Goal: Transaction & Acquisition: Book appointment/travel/reservation

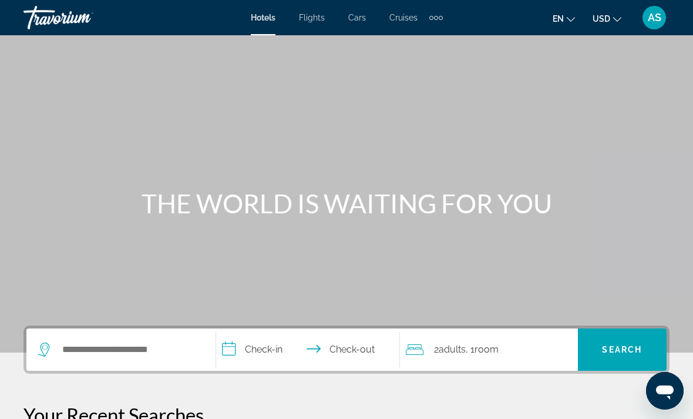
click at [254, 60] on div "Main content" at bounding box center [346, 176] width 693 height 353
click at [308, 40] on div "Main content" at bounding box center [346, 176] width 693 height 353
click at [300, 21] on span "Flights" at bounding box center [312, 17] width 26 height 9
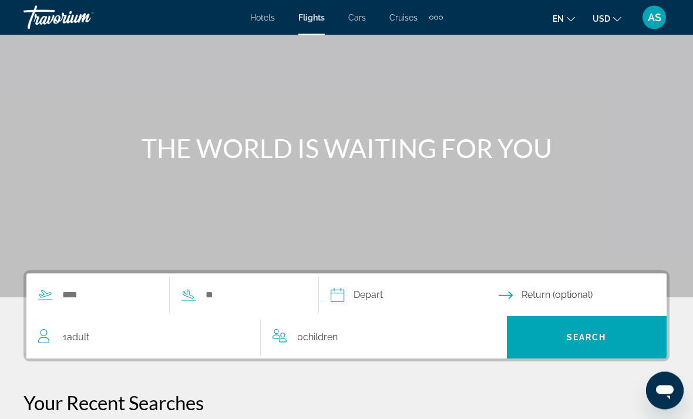
scroll to position [55, 0]
click at [349, 24] on div "Hotels Flights Cars Cruises Activities Hotels Flights Cars Cruises Activities" at bounding box center [346, 17] width 193 height 19
click at [352, 43] on div "Main content" at bounding box center [346, 121] width 693 height 353
click at [360, 36] on div "Main content" at bounding box center [346, 121] width 693 height 353
click at [363, 22] on span "Cars" at bounding box center [358, 17] width 18 height 9
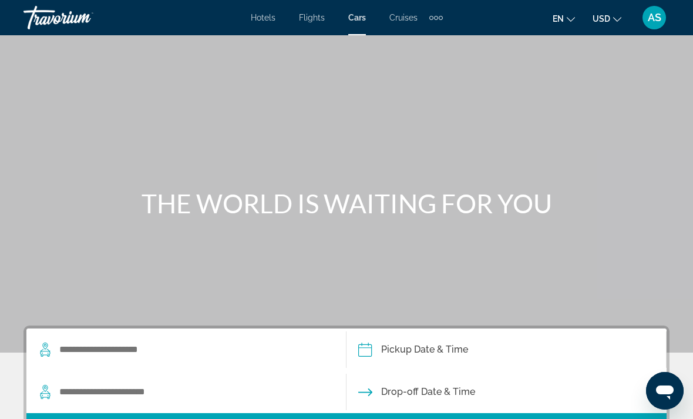
click at [413, 19] on span "Cruises" at bounding box center [404, 17] width 28 height 9
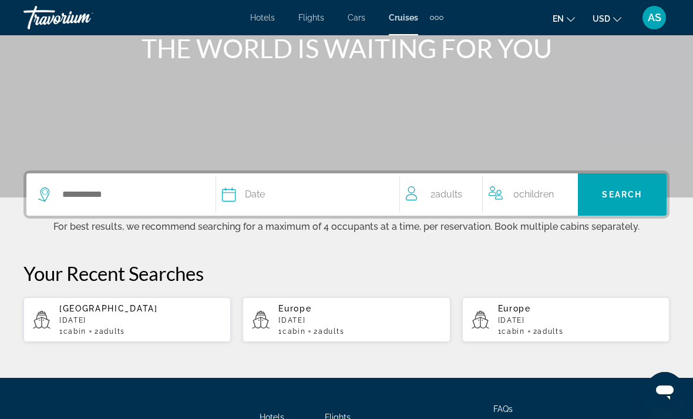
scroll to position [162, 0]
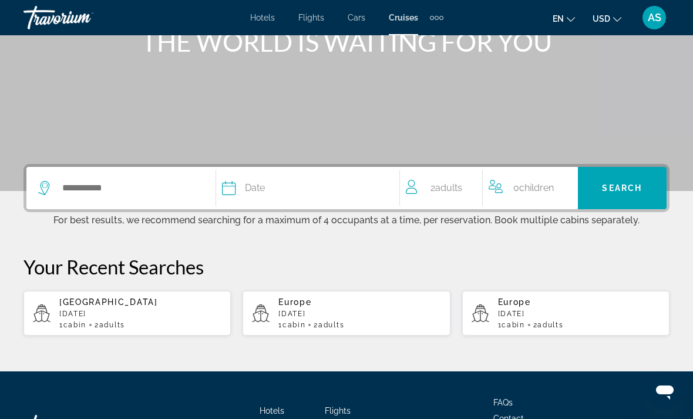
click at [179, 209] on div "Search widget" at bounding box center [121, 188] width 166 height 42
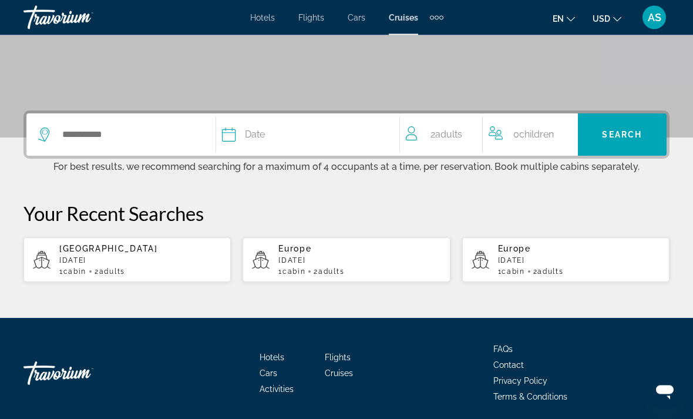
scroll to position [219, 0]
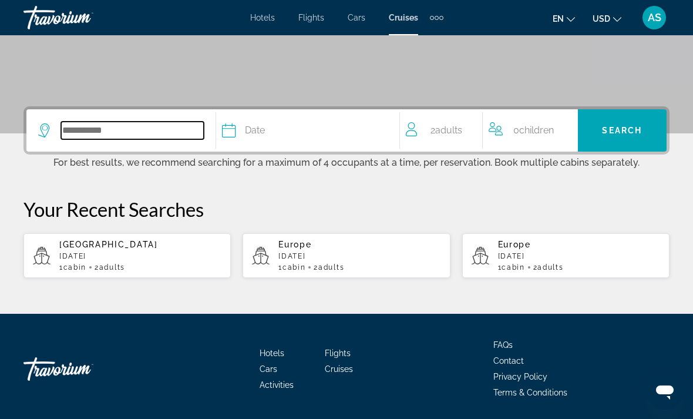
click at [158, 135] on input "Search widget" at bounding box center [132, 131] width 143 height 18
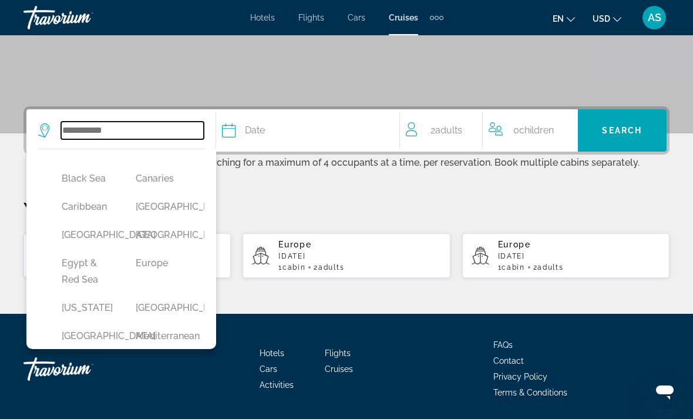
scroll to position [149, 0]
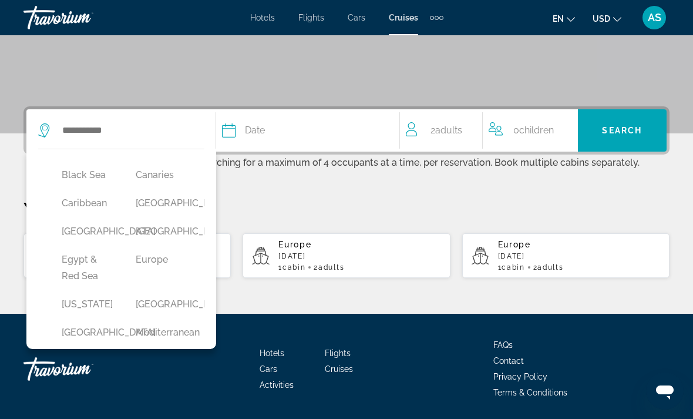
click at [441, 19] on div "Extra navigation items" at bounding box center [442, 18] width 4 height 4
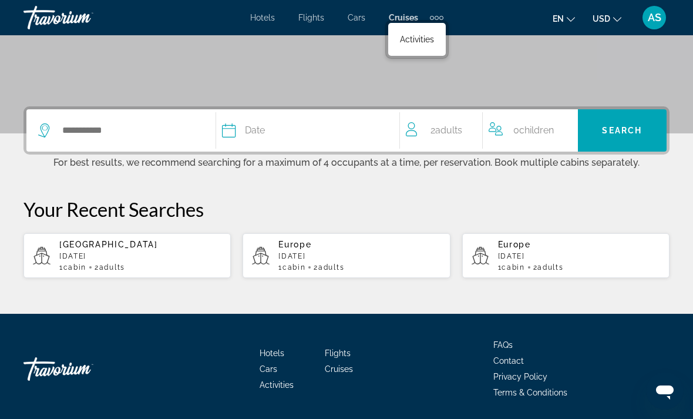
click at [272, 19] on span "Hotels" at bounding box center [262, 17] width 25 height 9
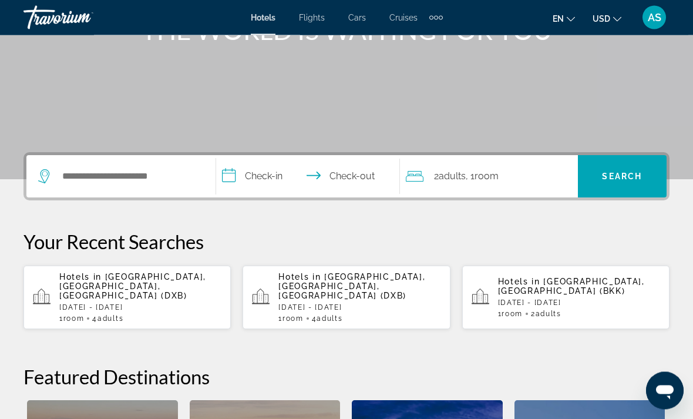
scroll to position [173, 0]
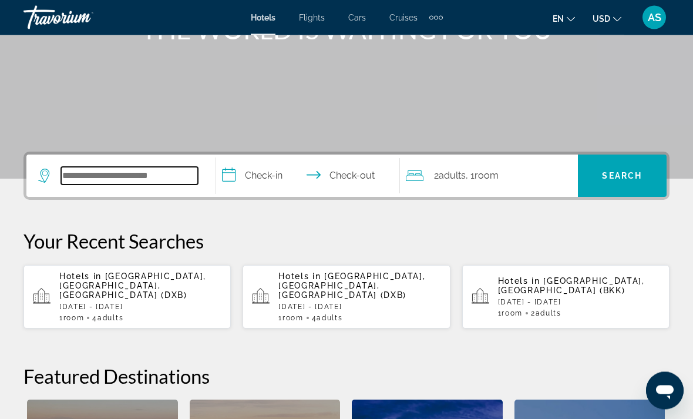
click at [172, 181] on input "Search widget" at bounding box center [129, 176] width 137 height 18
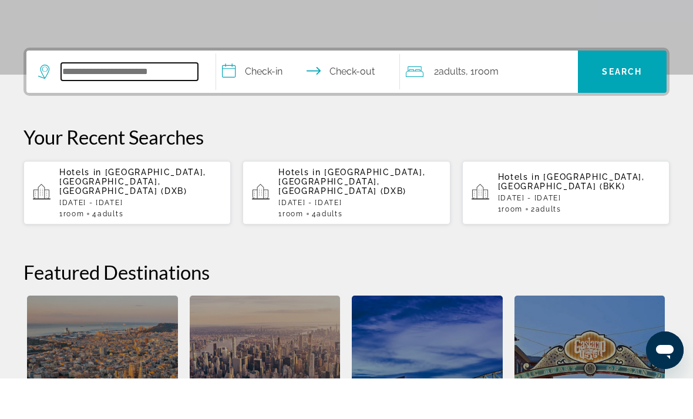
scroll to position [247, 0]
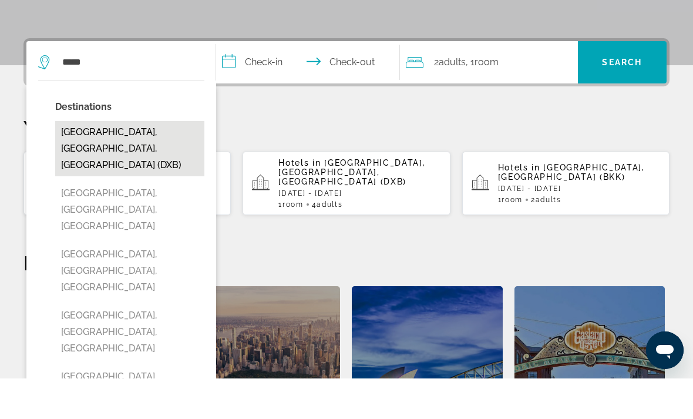
click at [160, 162] on button "[GEOGRAPHIC_DATA], [GEOGRAPHIC_DATA], [GEOGRAPHIC_DATA] (DXB)" at bounding box center [129, 189] width 149 height 55
type input "**********"
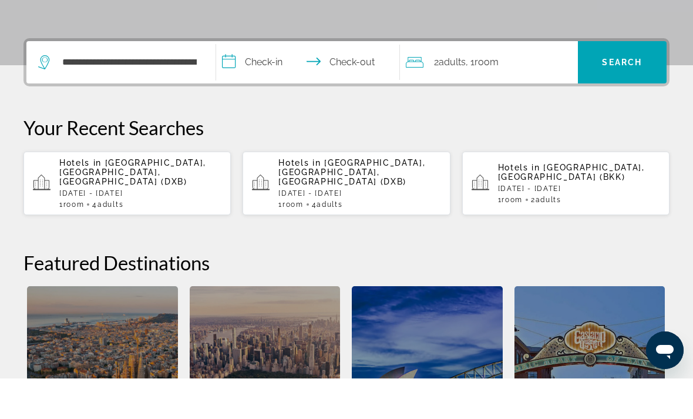
click at [252, 82] on input "**********" at bounding box center [310, 105] width 189 height 46
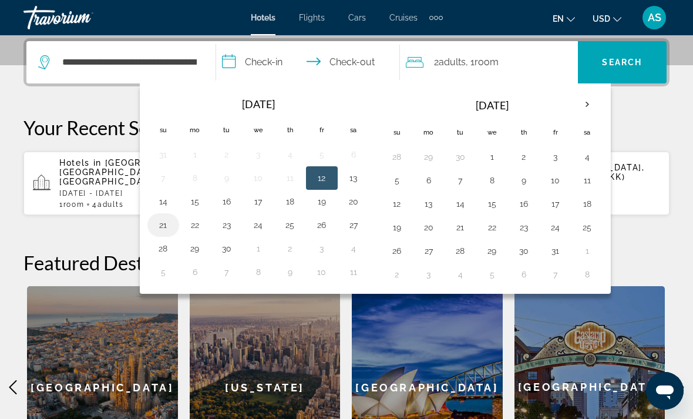
click at [160, 230] on button "21" at bounding box center [163, 225] width 19 height 16
click at [357, 219] on button "27" at bounding box center [353, 225] width 19 height 16
type input "**********"
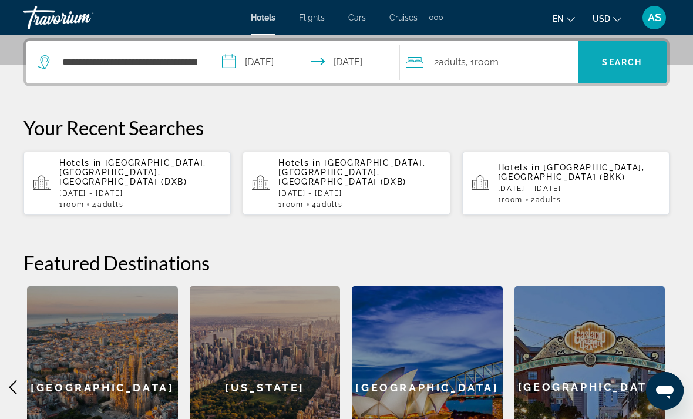
click at [615, 56] on span "Search widget" at bounding box center [622, 62] width 89 height 28
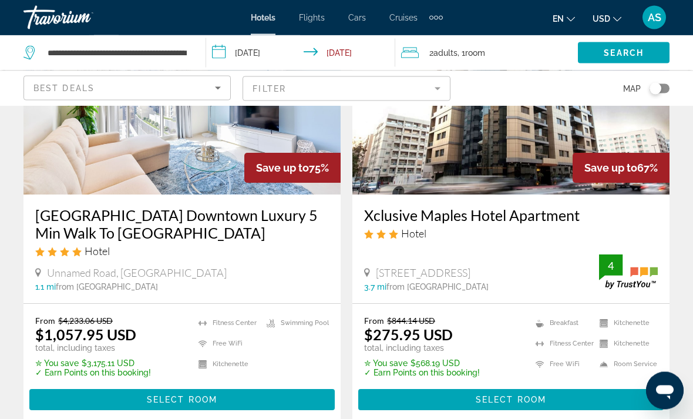
scroll to position [139, 0]
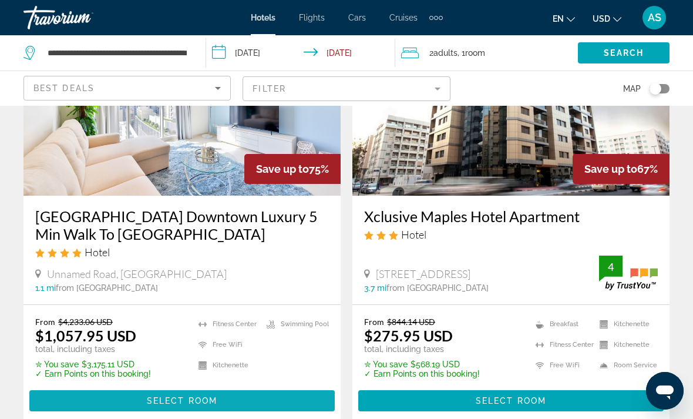
click at [193, 406] on span "Select Room" at bounding box center [182, 400] width 71 height 9
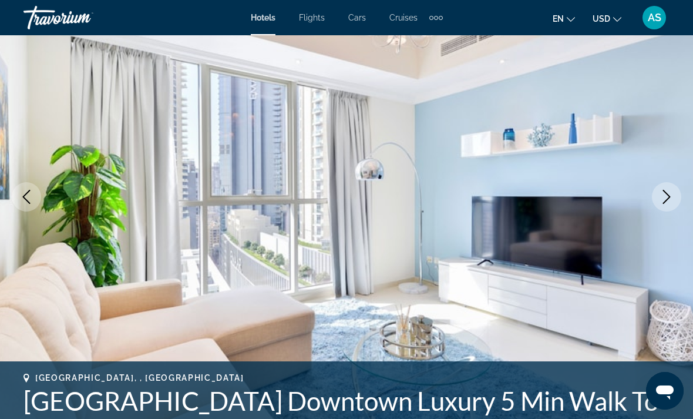
scroll to position [125, 0]
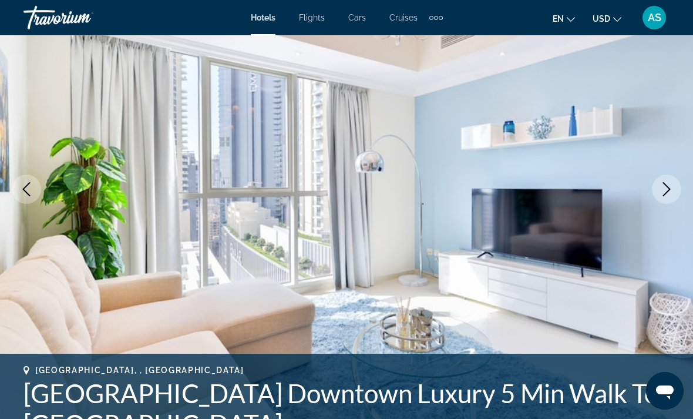
click at [668, 187] on icon "Next image" at bounding box center [668, 189] width 8 height 14
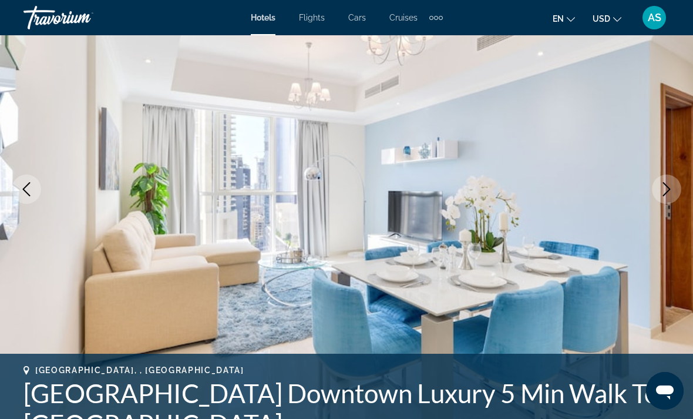
click at [654, 200] on img "Main content" at bounding box center [346, 189] width 693 height 558
click at [661, 202] on button "Next image" at bounding box center [666, 189] width 29 height 29
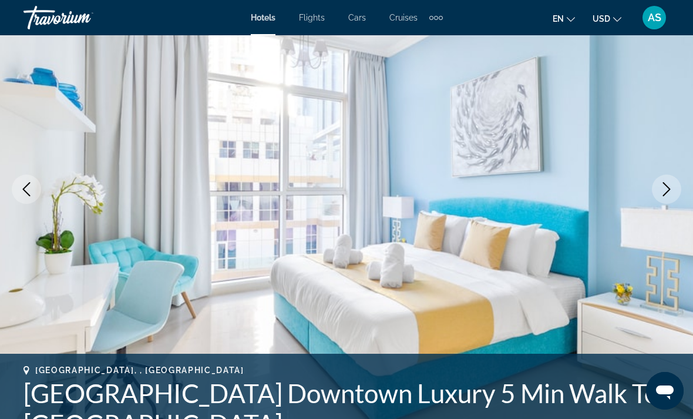
click at [667, 195] on icon "Next image" at bounding box center [667, 189] width 14 height 14
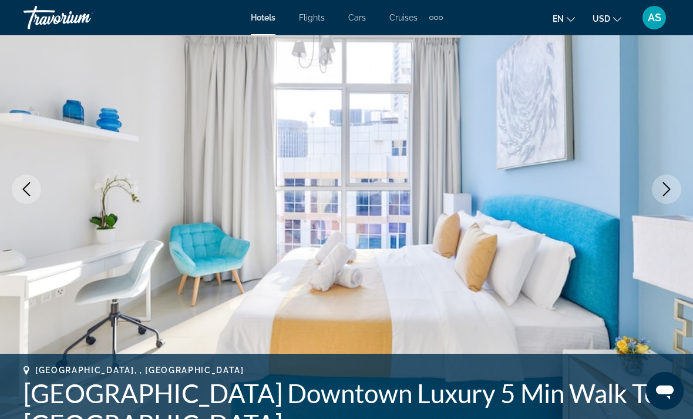
click at [669, 196] on button "Next image" at bounding box center [666, 189] width 29 height 29
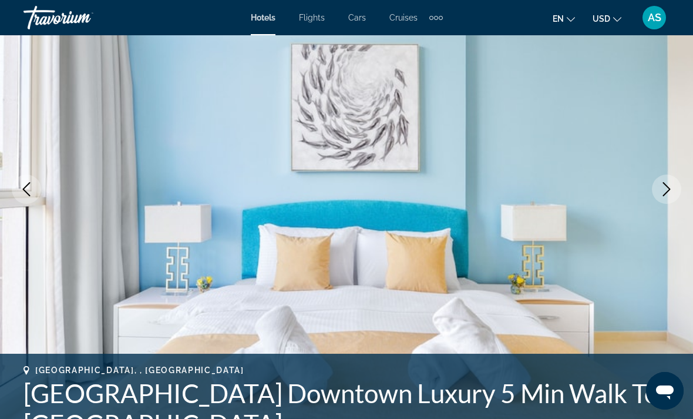
click at [672, 192] on icon "Next image" at bounding box center [667, 189] width 14 height 14
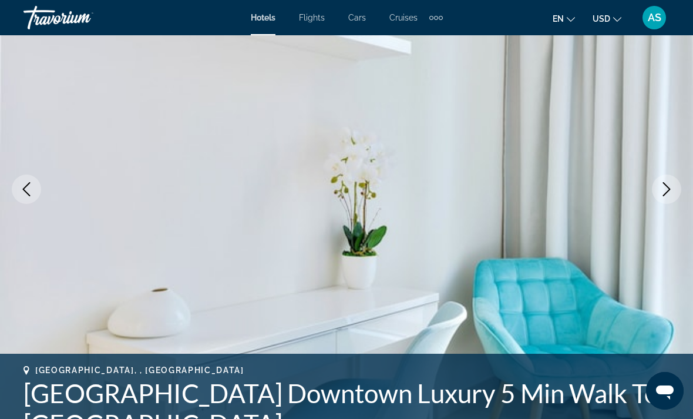
click at [671, 193] on icon "Next image" at bounding box center [667, 189] width 14 height 14
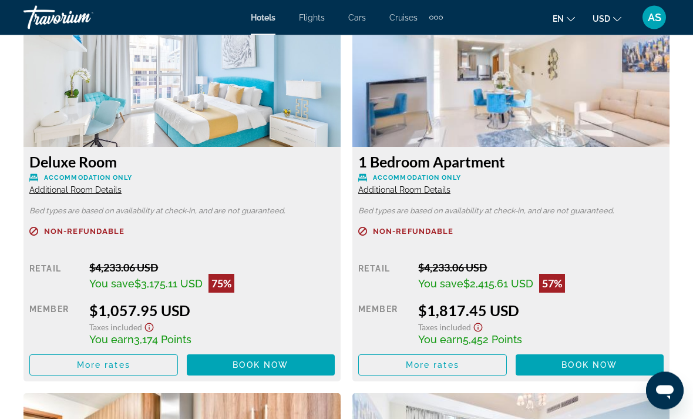
scroll to position [1869, 0]
click at [120, 358] on span "Main content" at bounding box center [104, 365] width 148 height 28
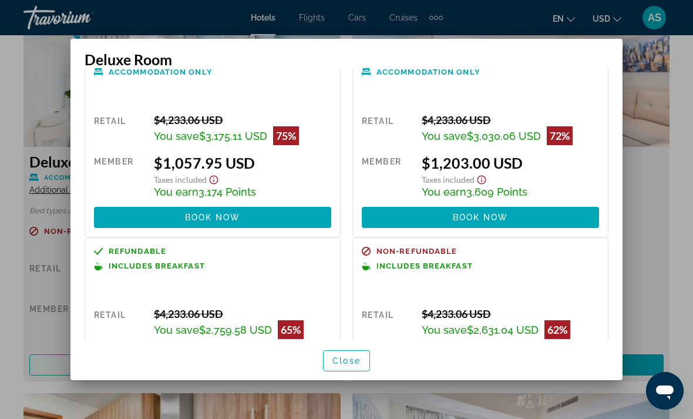
scroll to position [38, 0]
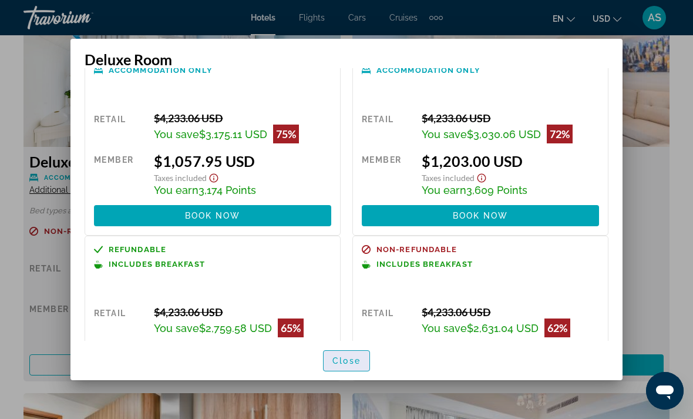
click at [358, 366] on span "Close" at bounding box center [347, 360] width 28 height 9
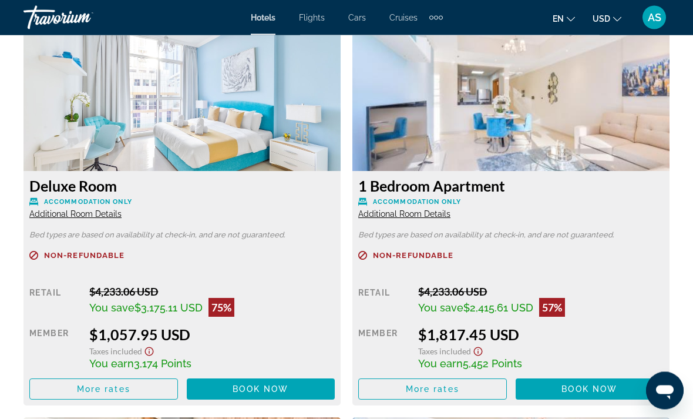
scroll to position [1830, 0]
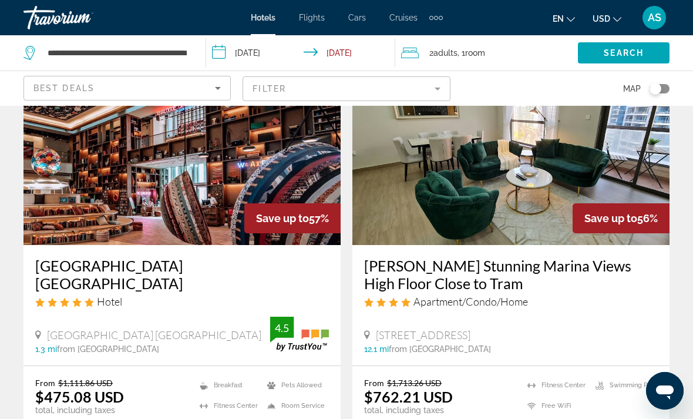
scroll to position [1411, 0]
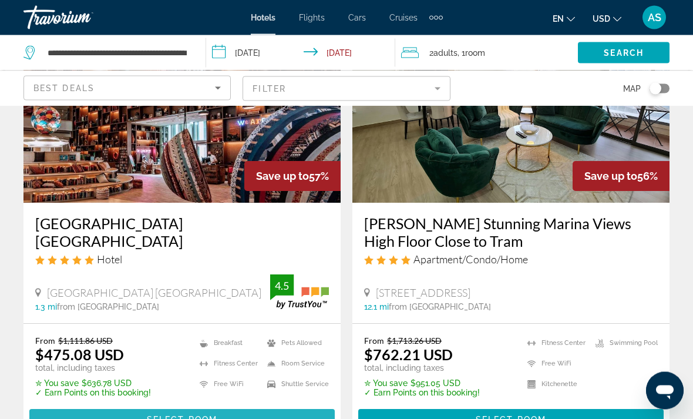
click at [288, 406] on span "Main content" at bounding box center [182, 420] width 306 height 28
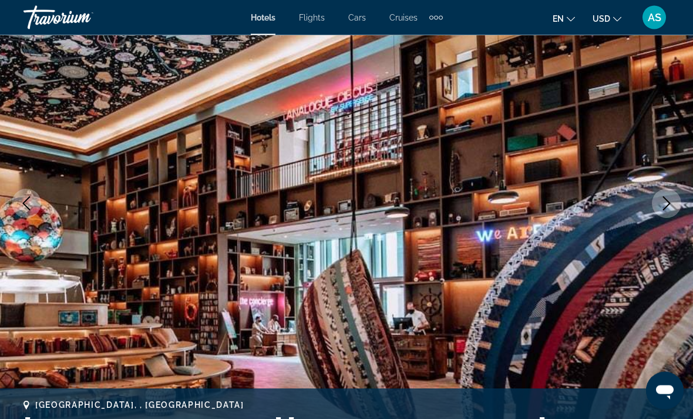
scroll to position [111, 0]
click at [676, 197] on button "Next image" at bounding box center [666, 203] width 29 height 29
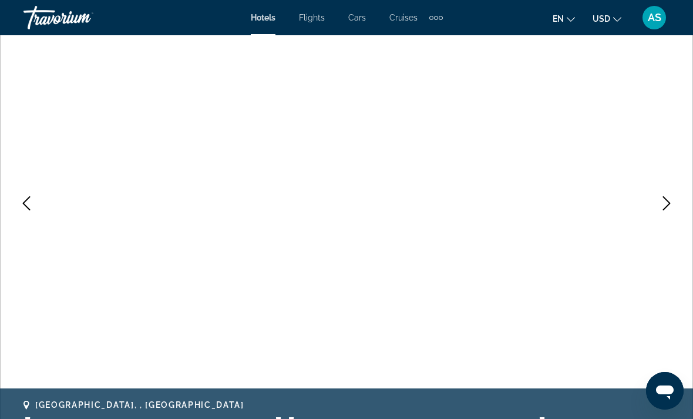
click at [671, 207] on icon "Next image" at bounding box center [667, 203] width 14 height 14
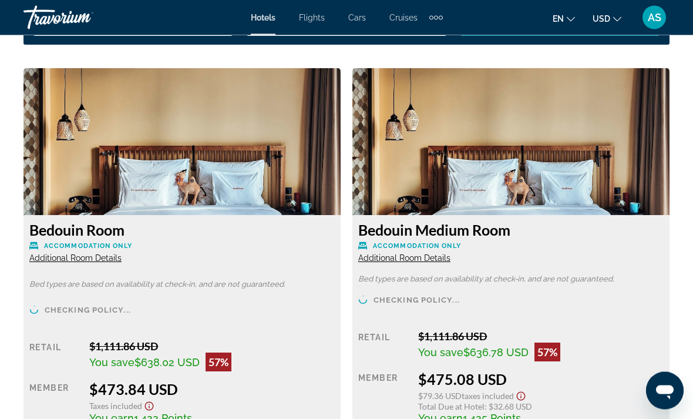
scroll to position [1802, 0]
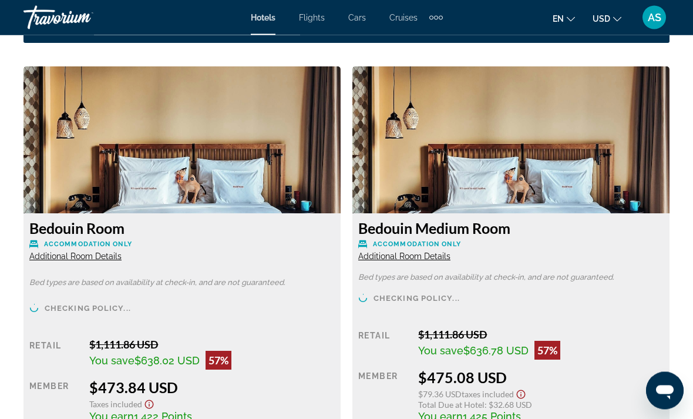
click at [614, 316] on div "Checking policy... Retail $1,111.86 USD You save $636.78 USD 57% when you redee…" at bounding box center [511, 373] width 306 height 159
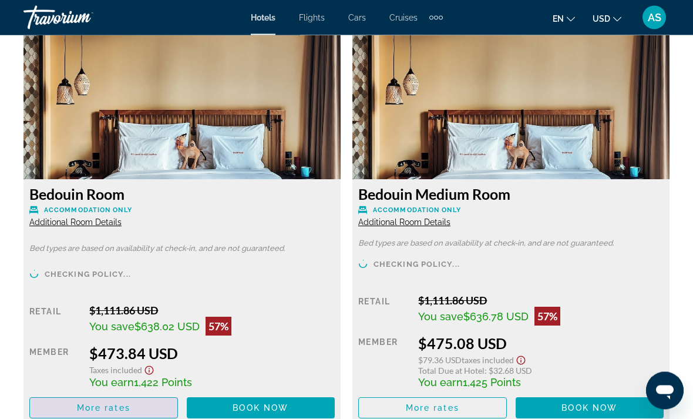
scroll to position [1837, 0]
click at [152, 400] on span "Main content" at bounding box center [104, 408] width 148 height 28
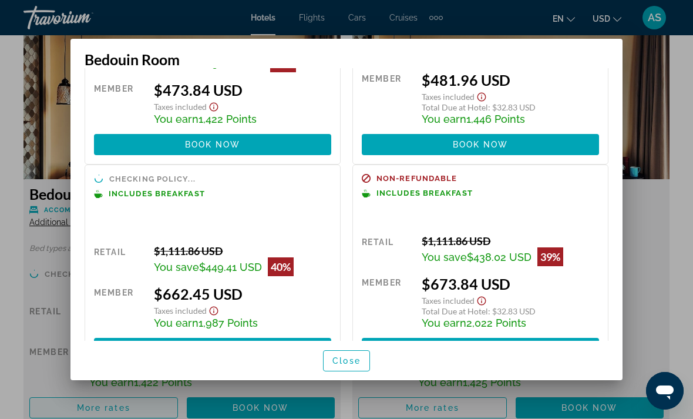
scroll to position [123, 0]
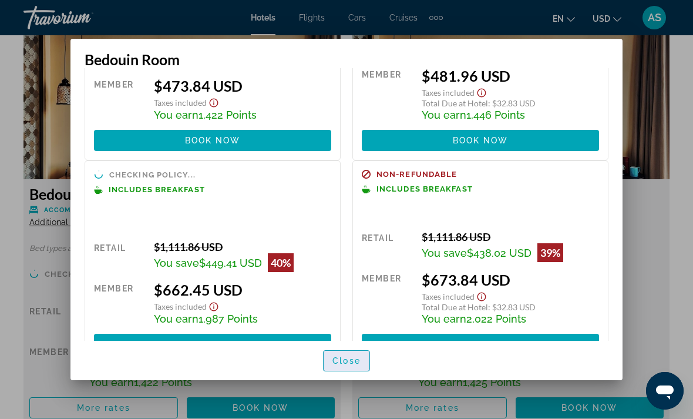
click at [358, 375] on span "button" at bounding box center [347, 361] width 46 height 28
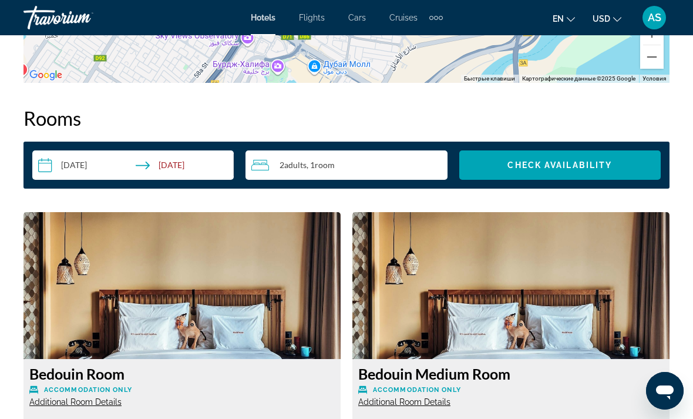
scroll to position [1645, 0]
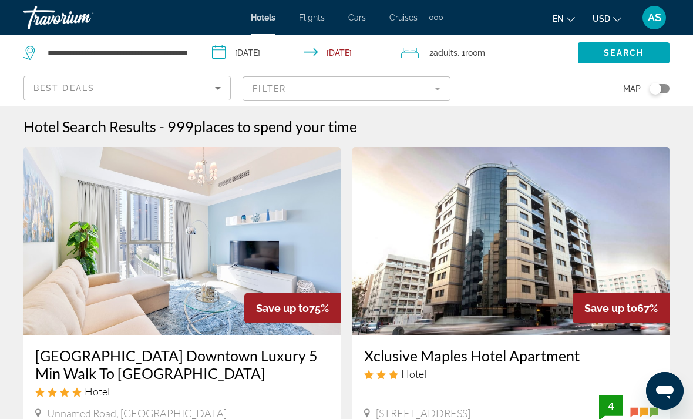
click at [225, 91] on icon "Sort by" at bounding box center [218, 88] width 14 height 14
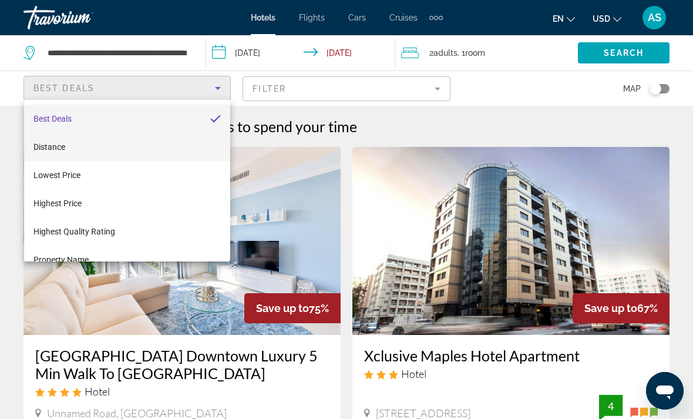
click at [72, 158] on mat-option "Distance" at bounding box center [127, 147] width 206 height 28
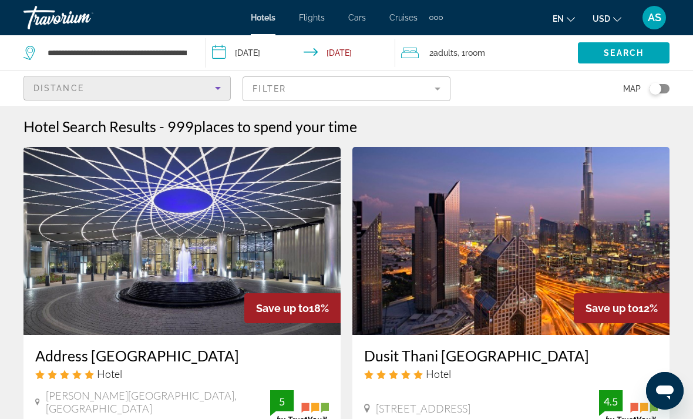
click at [205, 90] on div "Distance" at bounding box center [124, 88] width 182 height 14
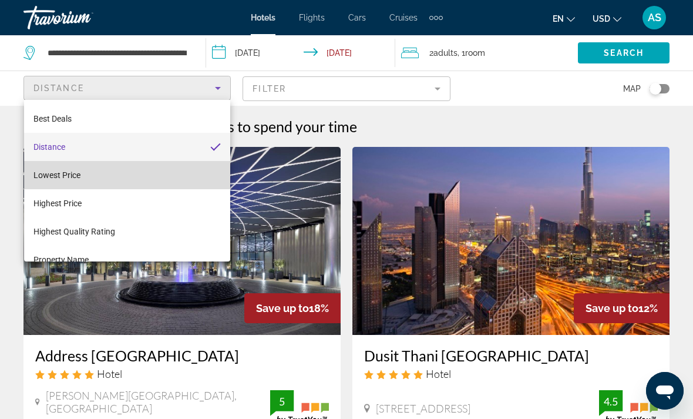
click at [62, 176] on span "Lowest Price" at bounding box center [56, 174] width 47 height 9
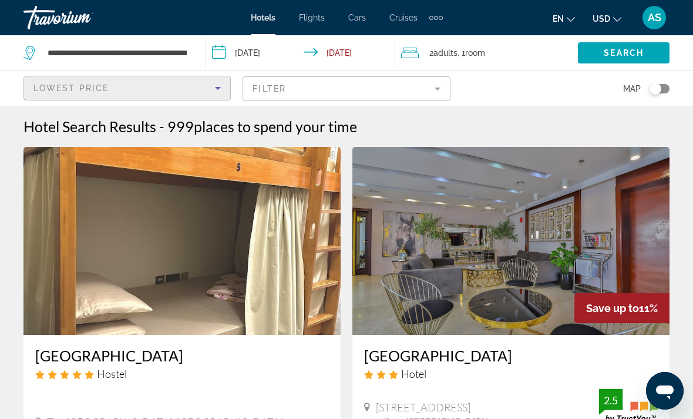
click at [404, 95] on mat-form-field "Filter" at bounding box center [346, 88] width 207 height 25
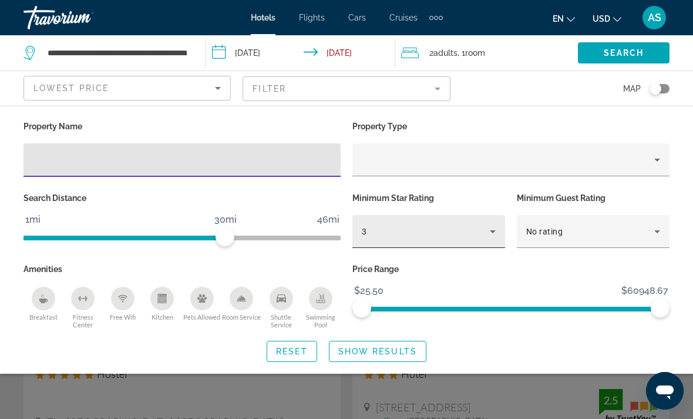
click at [414, 216] on div "3" at bounding box center [429, 231] width 134 height 33
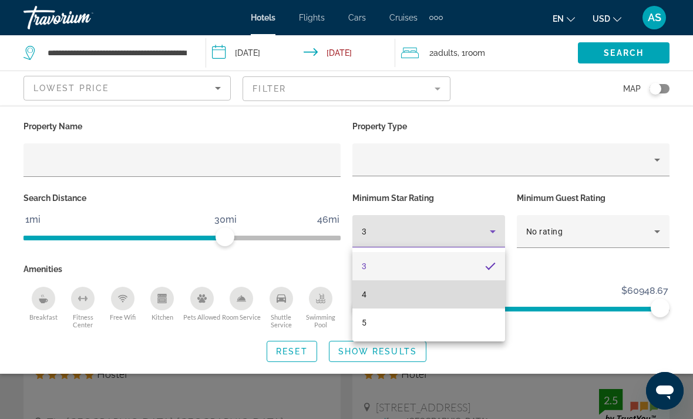
click at [386, 289] on mat-option "4" at bounding box center [429, 294] width 153 height 28
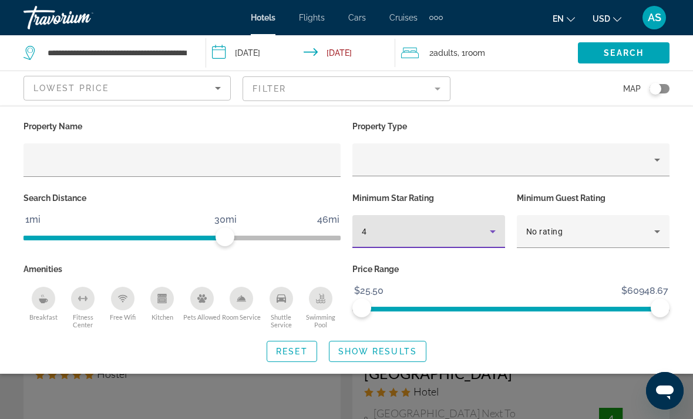
click at [429, 218] on div "4" at bounding box center [429, 231] width 134 height 33
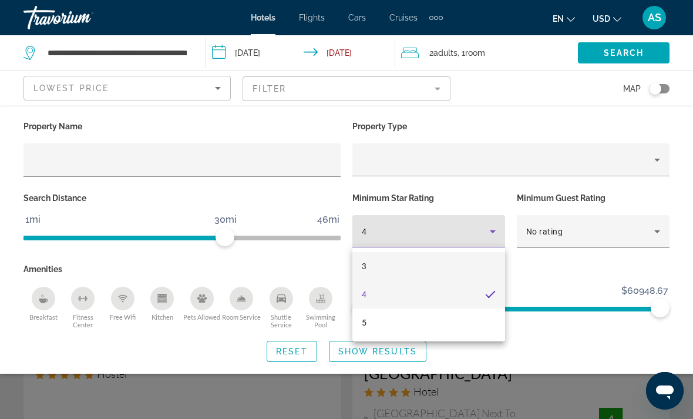
click at [402, 254] on mat-option "3" at bounding box center [429, 266] width 153 height 28
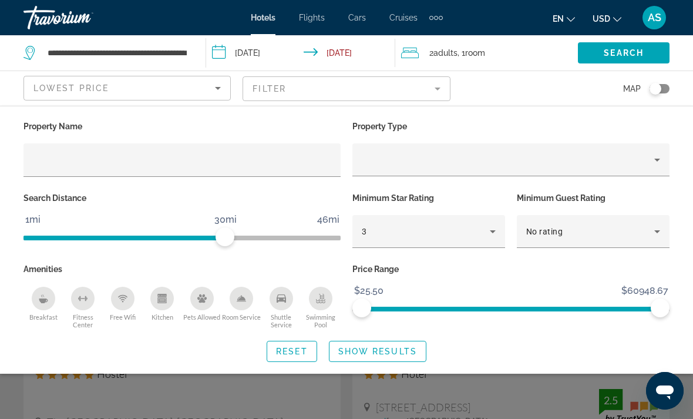
click at [247, 232] on span "ngx-slider" at bounding box center [182, 235] width 317 height 19
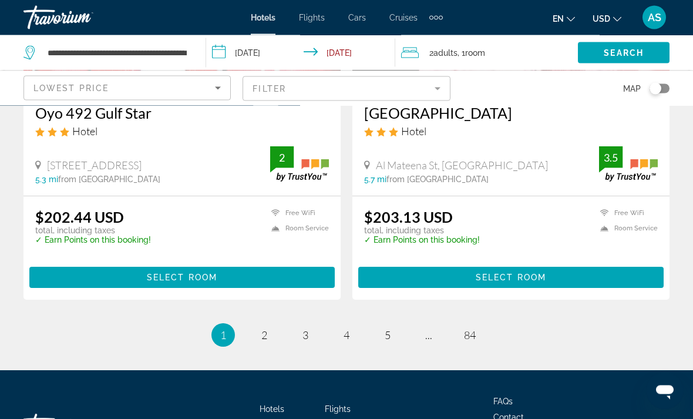
scroll to position [2473, 0]
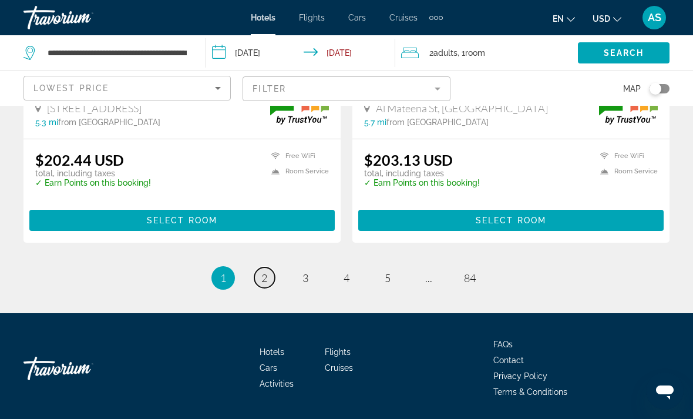
click at [273, 280] on link "page 2" at bounding box center [264, 277] width 21 height 21
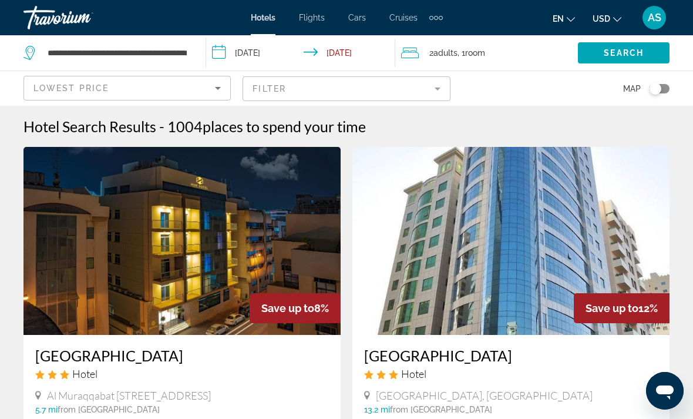
click at [401, 90] on mat-form-field "Filter" at bounding box center [346, 88] width 207 height 25
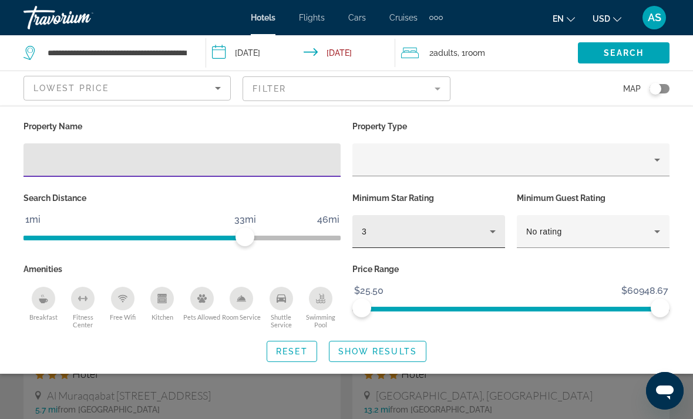
click at [440, 230] on div "3" at bounding box center [426, 231] width 128 height 14
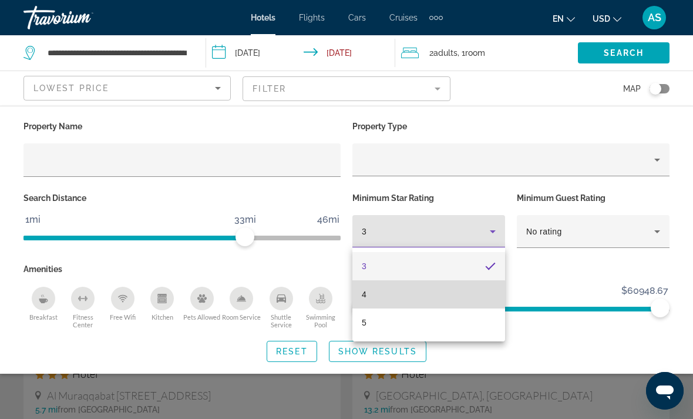
click at [396, 301] on mat-option "4" at bounding box center [429, 294] width 153 height 28
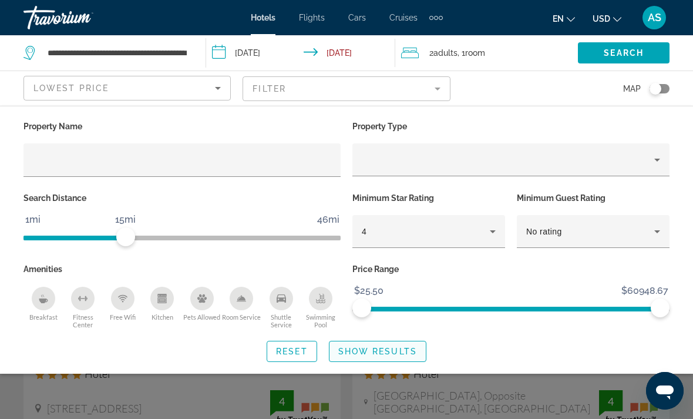
click at [396, 354] on span "Show Results" at bounding box center [378, 351] width 79 height 9
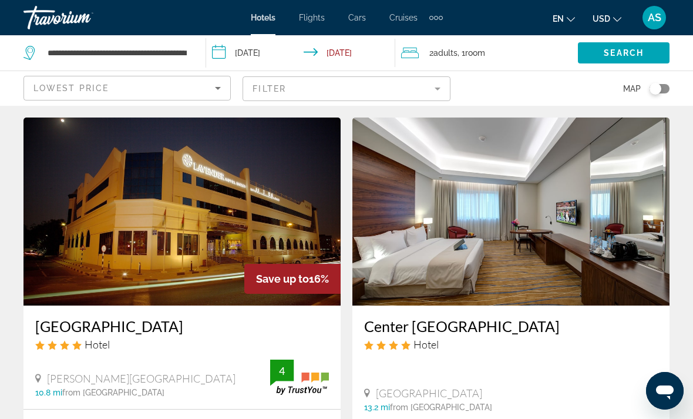
scroll to position [2455, 0]
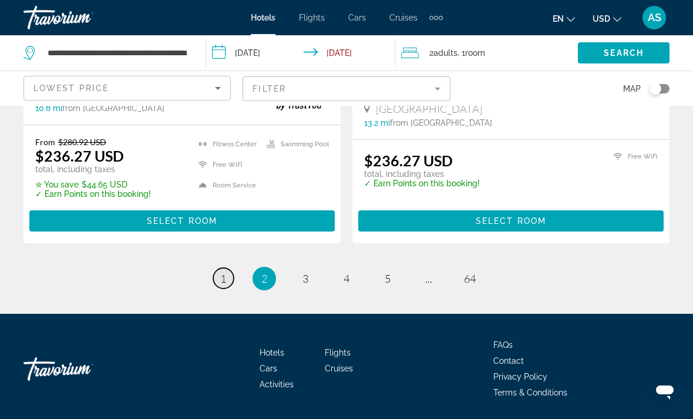
click at [224, 280] on span "1" at bounding box center [223, 278] width 6 height 13
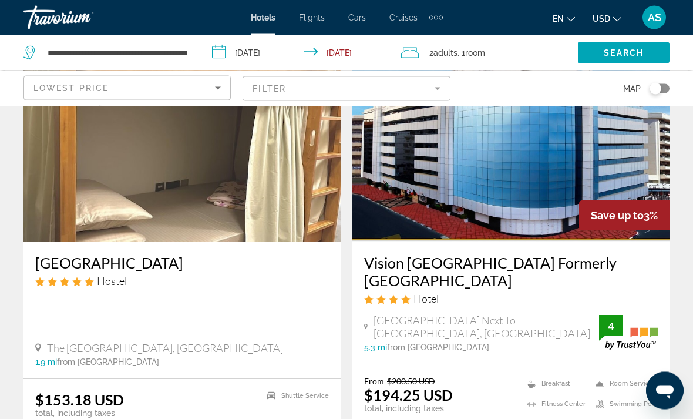
scroll to position [96, 0]
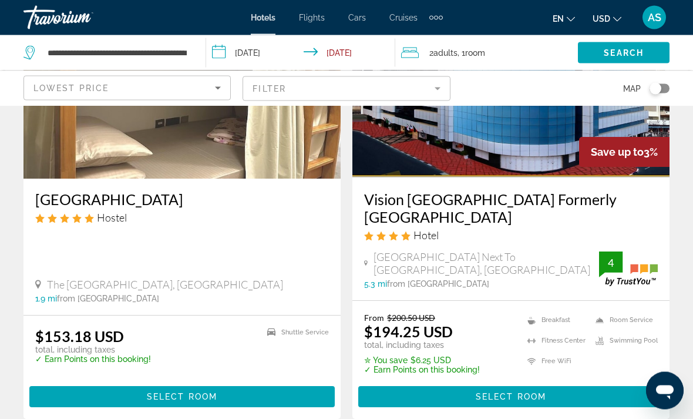
click at [525, 144] on img "Main content" at bounding box center [511, 85] width 317 height 188
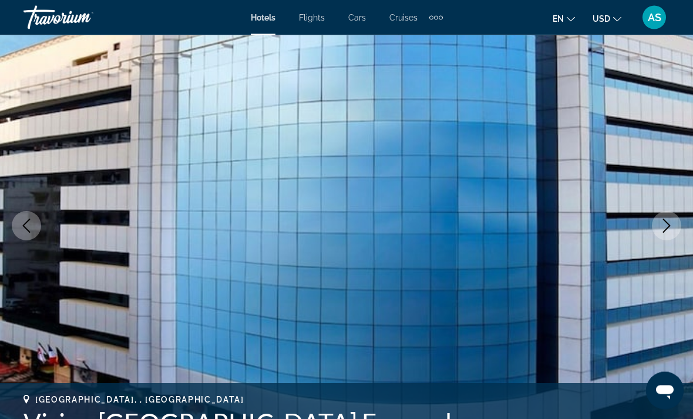
scroll to position [99, 0]
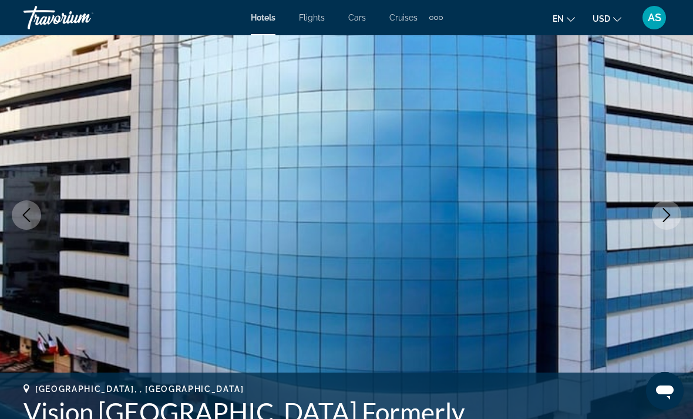
click at [672, 227] on button "Next image" at bounding box center [666, 214] width 29 height 29
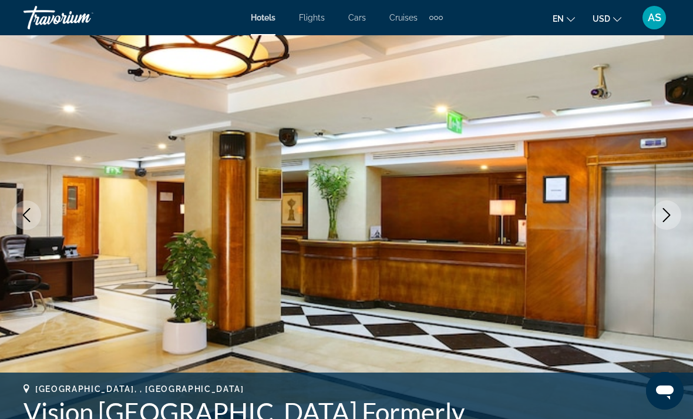
click at [667, 232] on img "Main content" at bounding box center [346, 215] width 693 height 558
click at [676, 221] on button "Next image" at bounding box center [666, 214] width 29 height 29
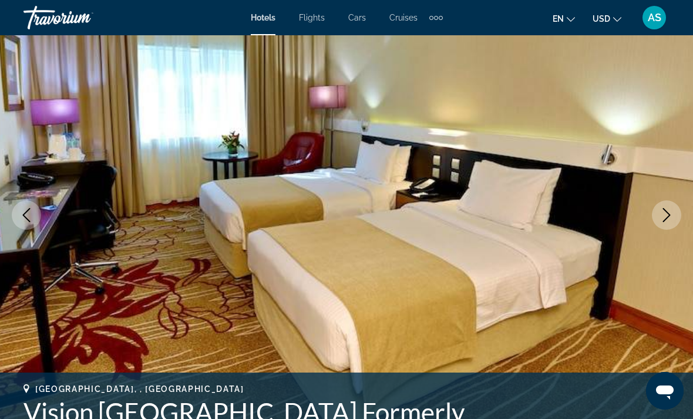
click at [669, 229] on button "Next image" at bounding box center [666, 214] width 29 height 29
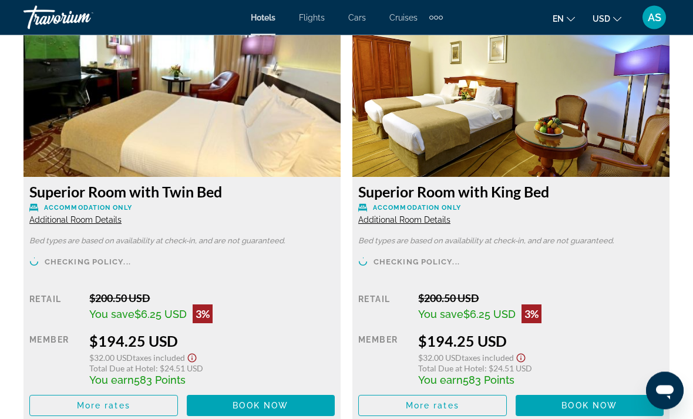
scroll to position [1840, 0]
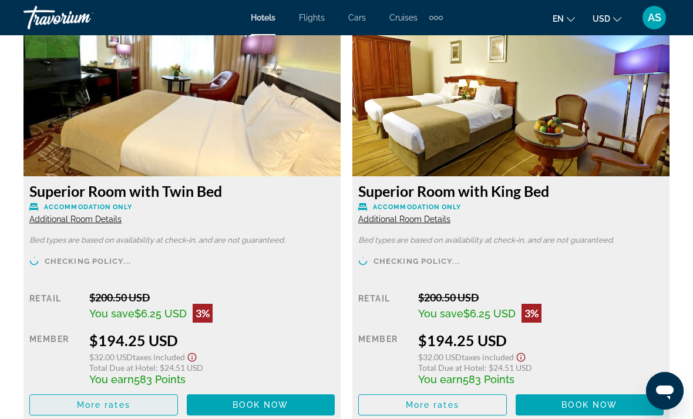
click at [153, 400] on span "Main content" at bounding box center [104, 405] width 148 height 28
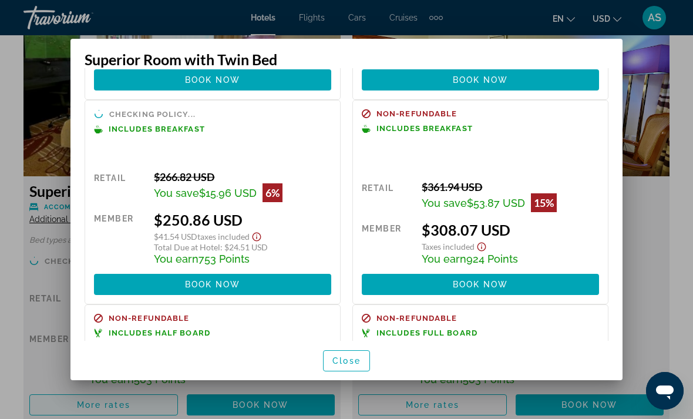
scroll to position [207, 0]
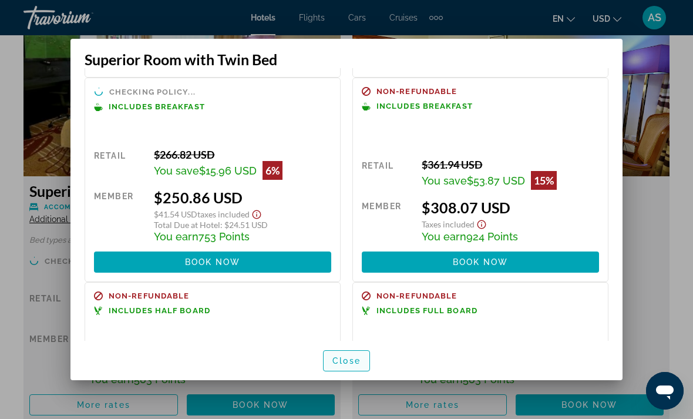
click at [362, 375] on span "button" at bounding box center [347, 361] width 46 height 28
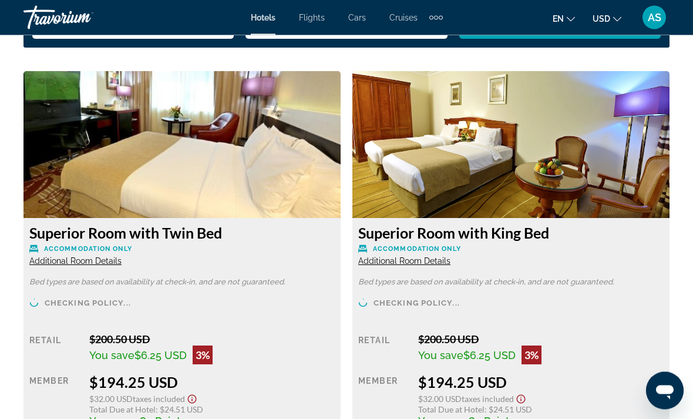
scroll to position [1754, 0]
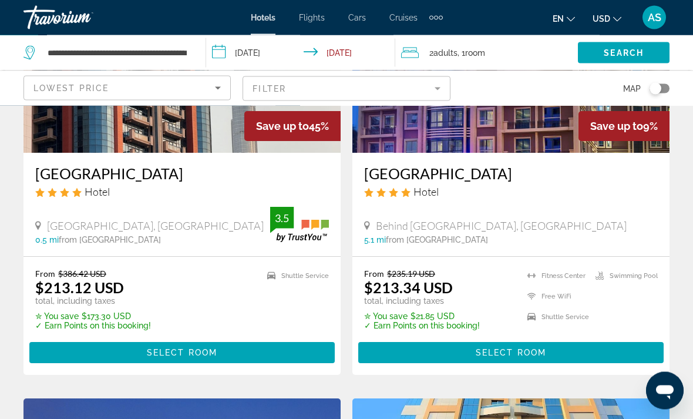
scroll to position [1067, 0]
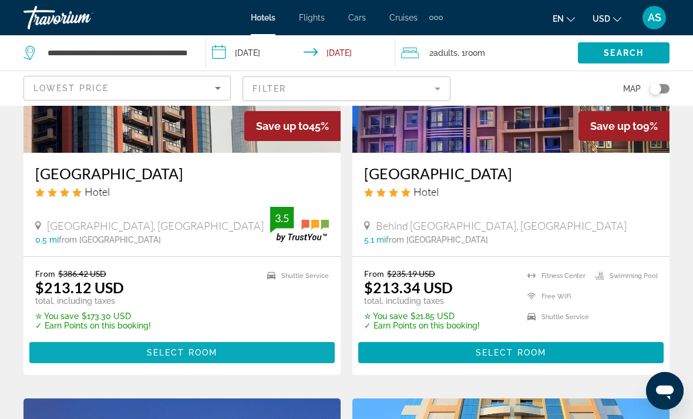
click at [257, 349] on span "Main content" at bounding box center [182, 353] width 306 height 28
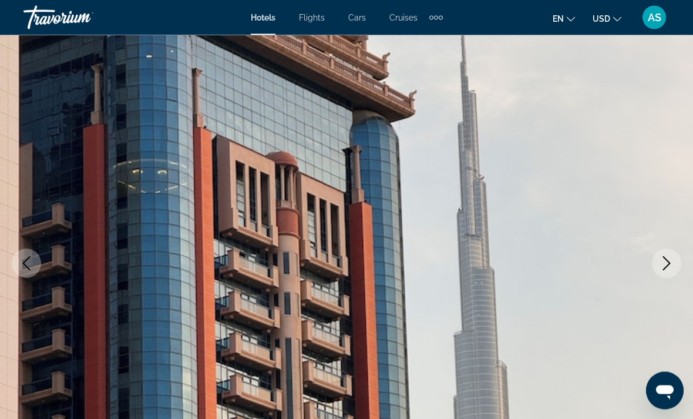
scroll to position [51, 0]
click at [678, 261] on button "Next image" at bounding box center [666, 263] width 29 height 29
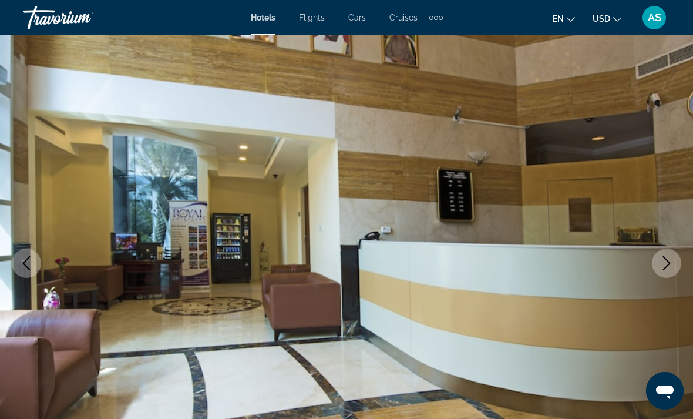
click at [678, 269] on button "Next image" at bounding box center [666, 263] width 29 height 29
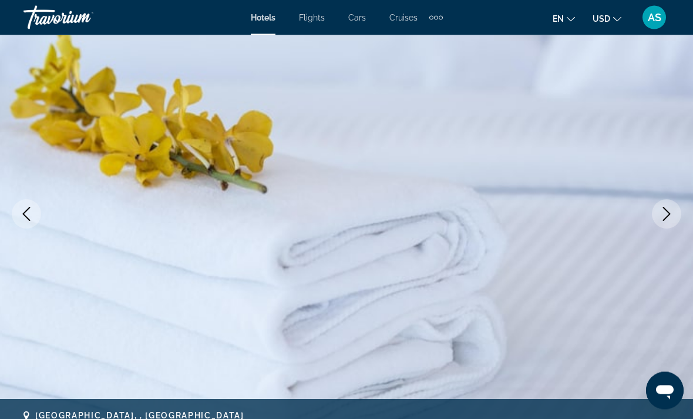
scroll to position [100, 0]
click at [677, 217] on button "Next image" at bounding box center [666, 213] width 29 height 29
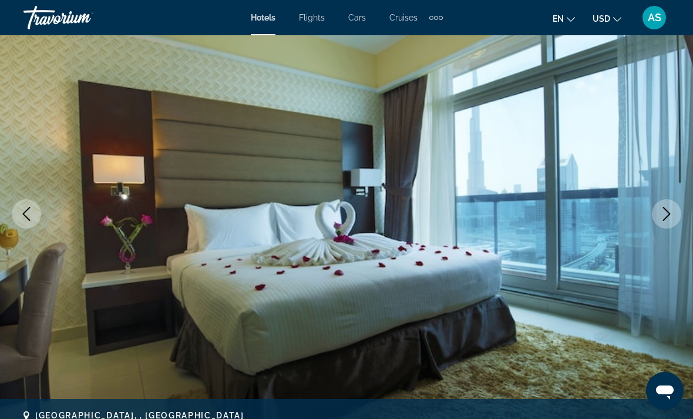
click at [675, 218] on button "Next image" at bounding box center [666, 213] width 29 height 29
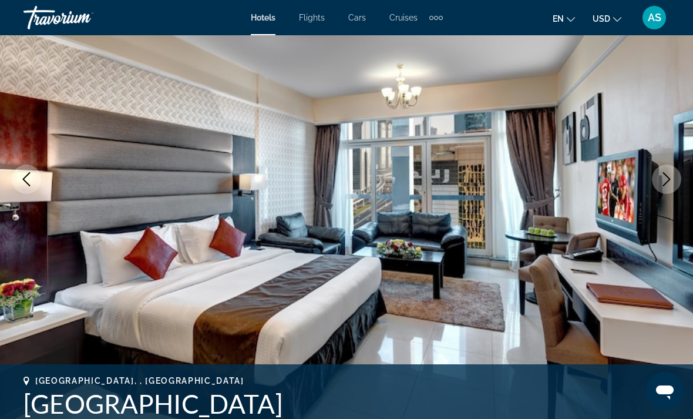
scroll to position [120, 0]
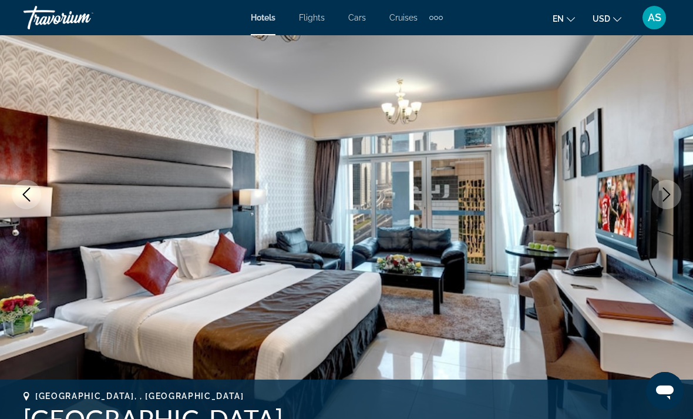
click at [21, 196] on icon "Previous image" at bounding box center [26, 194] width 14 height 14
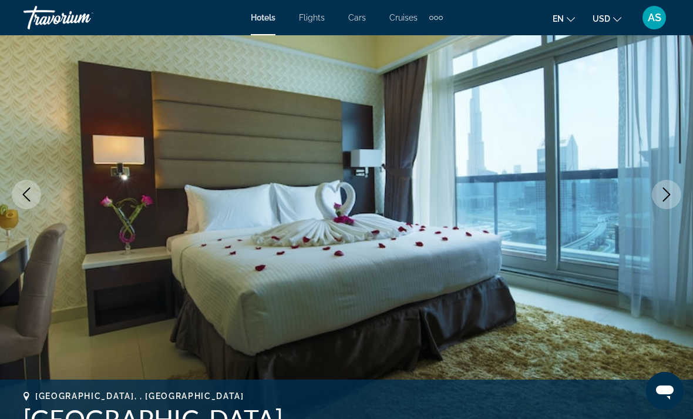
click at [27, 198] on icon "Previous image" at bounding box center [27, 194] width 8 height 14
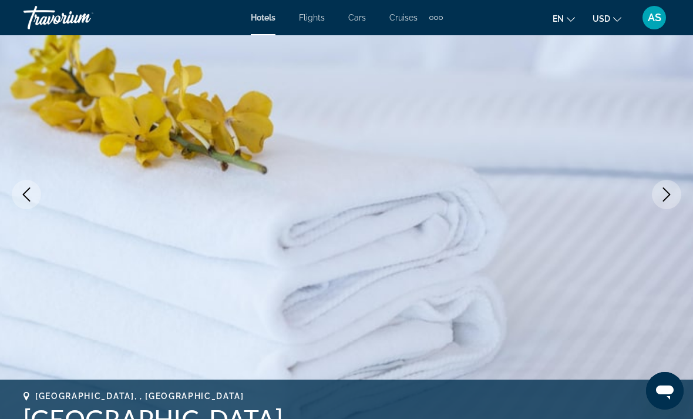
click at [36, 189] on button "Previous image" at bounding box center [26, 194] width 29 height 29
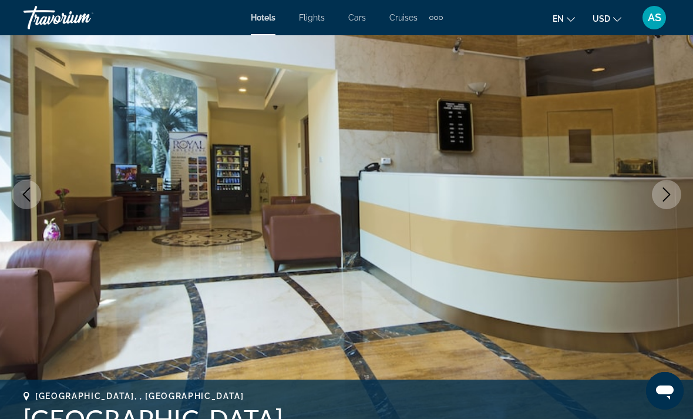
click at [33, 189] on button "Previous image" at bounding box center [26, 194] width 29 height 29
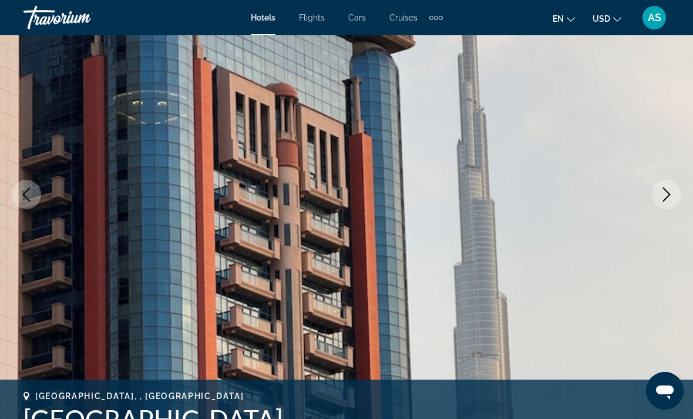
click at [35, 189] on button "Previous image" at bounding box center [26, 194] width 29 height 29
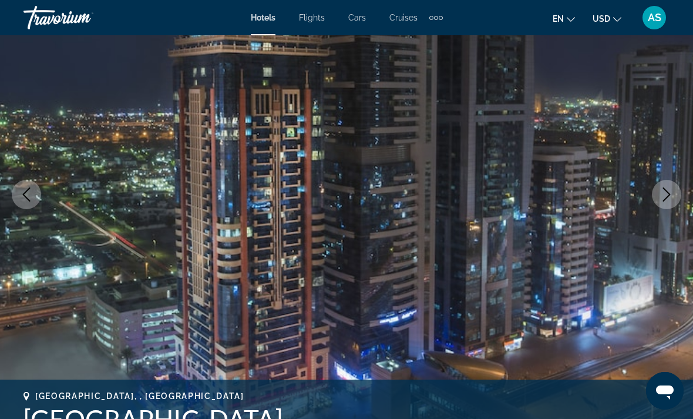
click at [672, 199] on icon "Next image" at bounding box center [667, 194] width 14 height 14
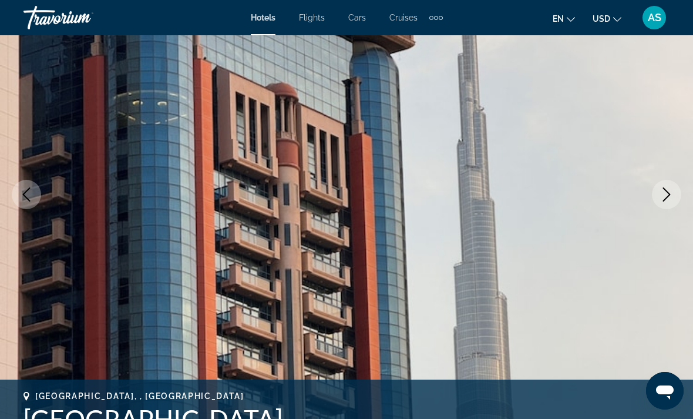
click at [624, 258] on img "Main content" at bounding box center [346, 194] width 693 height 558
click at [666, 198] on icon "Next image" at bounding box center [667, 194] width 14 height 14
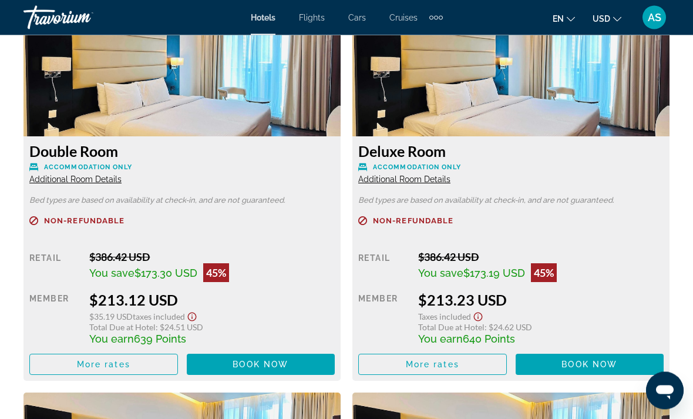
scroll to position [1866, 0]
click at [141, 360] on span "Main content" at bounding box center [104, 364] width 148 height 28
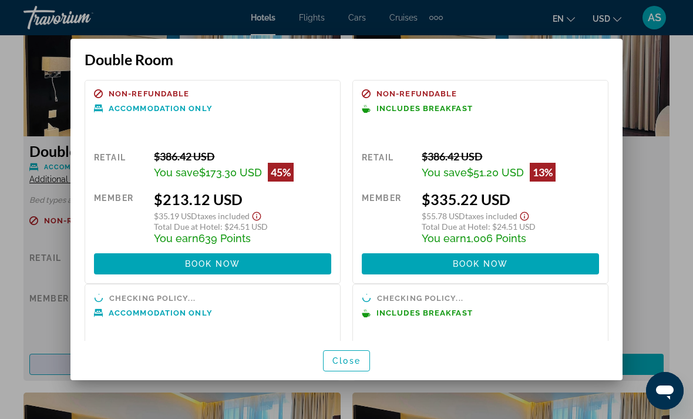
scroll to position [0, 0]
click at [354, 366] on span "button" at bounding box center [347, 361] width 46 height 28
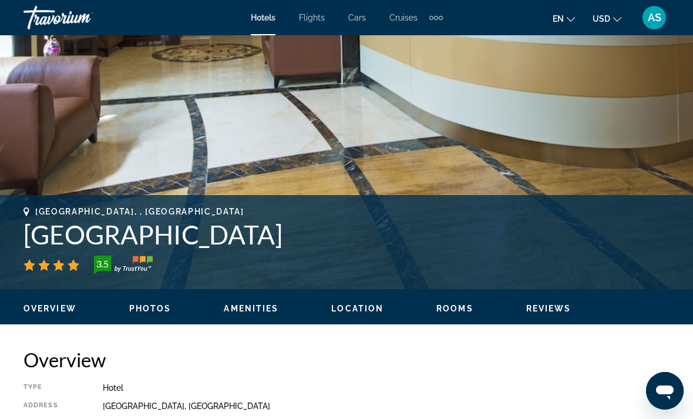
scroll to position [314, 0]
